Goal: Information Seeking & Learning: Learn about a topic

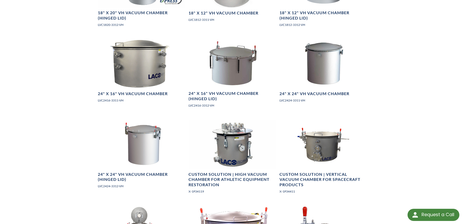
scroll to position [584, 0]
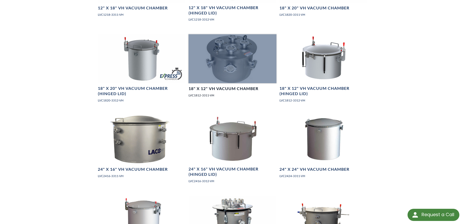
drag, startPoint x: 228, startPoint y: 63, endPoint x: 217, endPoint y: 68, distance: 11.7
click at [228, 63] on div at bounding box center [232, 58] width 88 height 49
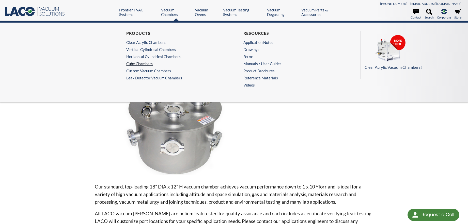
click at [139, 64] on link "Cube Chambers" at bounding box center [174, 63] width 96 height 5
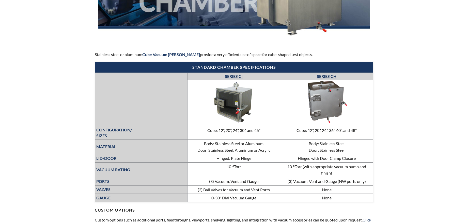
select select "Language Translate Widget"
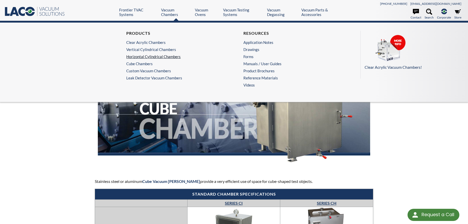
click at [143, 57] on link "Horizontal Cylindrical Chambers" at bounding box center [174, 56] width 96 height 5
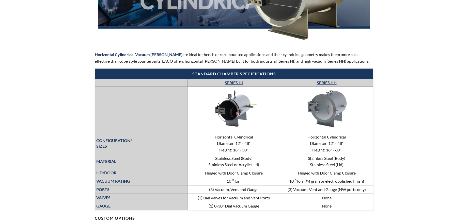
select select "Language Translate Widget"
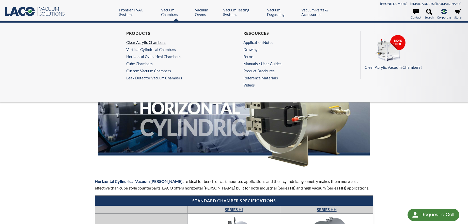
click at [153, 41] on link "Clear Acrylic Chambers" at bounding box center [174, 42] width 96 height 5
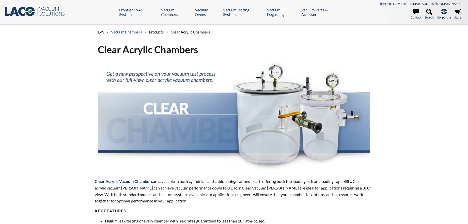
select select "Language Translate Widget"
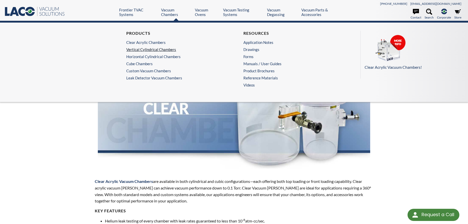
click at [148, 48] on link "Vertical Cylindrical Chambers" at bounding box center [174, 49] width 96 height 5
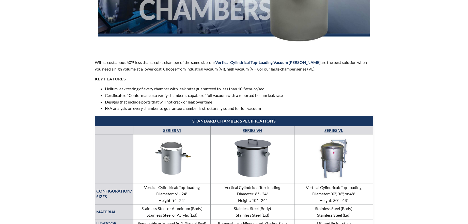
select select "Language Translate Widget"
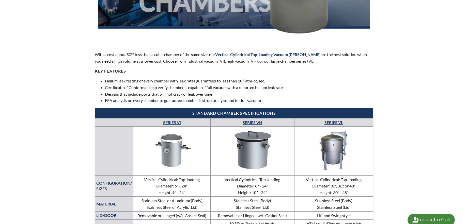
scroll to position [203, 0]
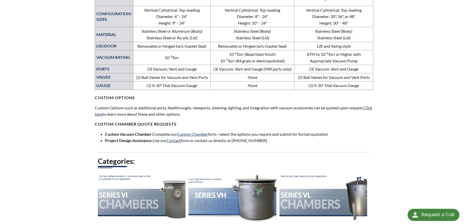
scroll to position [305, 0]
